Goal: Information Seeking & Learning: Learn about a topic

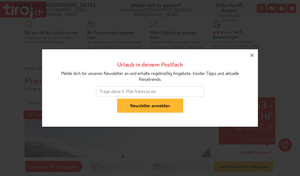
click at [253, 56] on icon "button" at bounding box center [252, 55] width 6 height 6
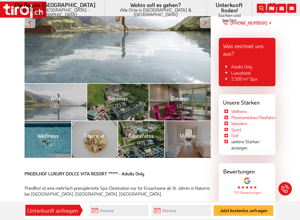
scroll to position [150, 0]
click at [182, 102] on span "(4)" at bounding box center [180, 105] width 6 height 7
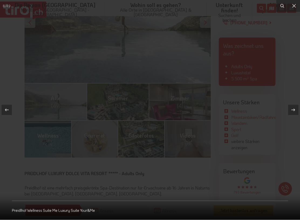
scroll to position [150, 0]
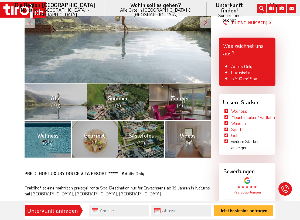
click at [187, 102] on link "Zimmer (4)" at bounding box center [180, 101] width 62 height 37
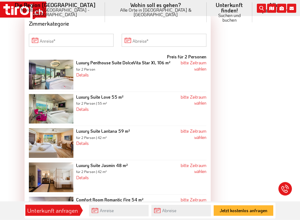
scroll to position [865, 0]
click at [91, 94] on b "Luxury Suite Love 55 m²" at bounding box center [100, 97] width 48 height 6
click at [61, 94] on img at bounding box center [51, 108] width 45 height 29
click at [52, 128] on img at bounding box center [51, 143] width 45 height 30
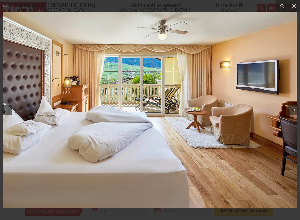
click at [295, 6] on icon at bounding box center [295, 6] width 4 height 4
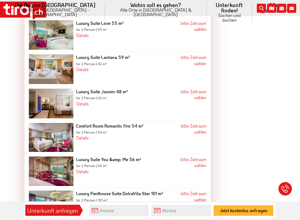
scroll to position [939, 0]
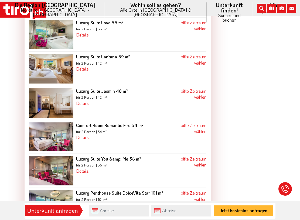
click at [53, 122] on img at bounding box center [51, 136] width 45 height 29
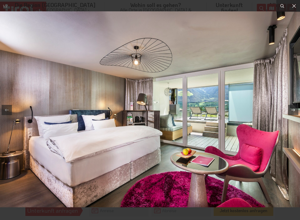
click at [296, 9] on button at bounding box center [295, 6] width 12 height 12
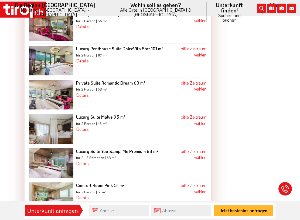
scroll to position [1084, 0]
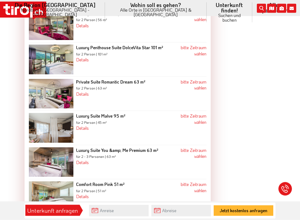
click at [50, 147] on img at bounding box center [51, 161] width 45 height 29
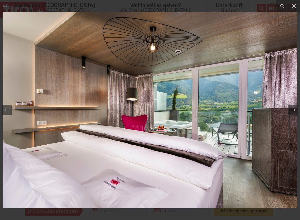
click at [291, 8] on button at bounding box center [295, 6] width 12 height 12
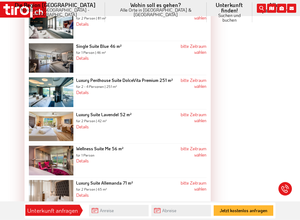
scroll to position [1291, 0]
click at [53, 112] on img at bounding box center [51, 127] width 45 height 30
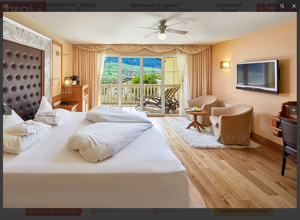
click at [294, 9] on button at bounding box center [295, 6] width 12 height 12
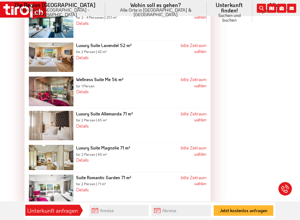
scroll to position [1360, 0]
click at [56, 111] on img at bounding box center [51, 125] width 45 height 29
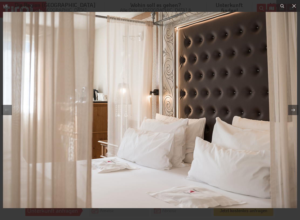
click at [294, 7] on icon at bounding box center [294, 6] width 6 height 6
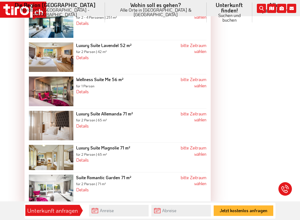
click at [56, 145] on img at bounding box center [51, 157] width 45 height 25
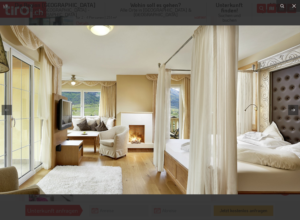
click at [293, 9] on button at bounding box center [295, 6] width 12 height 12
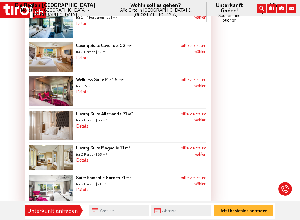
click at [55, 175] on img at bounding box center [51, 190] width 45 height 30
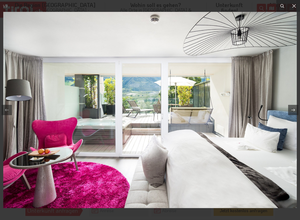
click at [294, 9] on button at bounding box center [295, 6] width 12 height 12
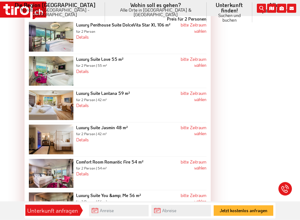
scroll to position [903, 0]
click at [53, 160] on img at bounding box center [51, 173] width 45 height 29
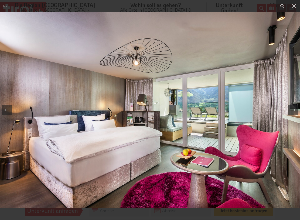
click at [297, 4] on icon at bounding box center [294, 6] width 6 height 6
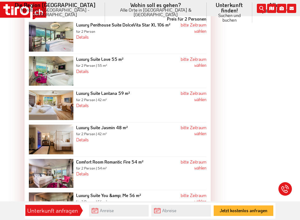
click at [51, 90] on img at bounding box center [51, 105] width 45 height 30
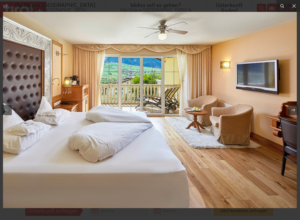
click at [296, 8] on icon at bounding box center [294, 6] width 6 height 6
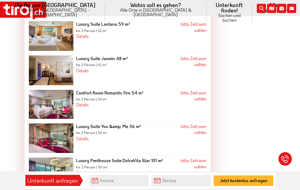
scroll to position [972, 0]
click at [53, 123] on img at bounding box center [51, 137] width 45 height 29
